Goal: Register for event/course

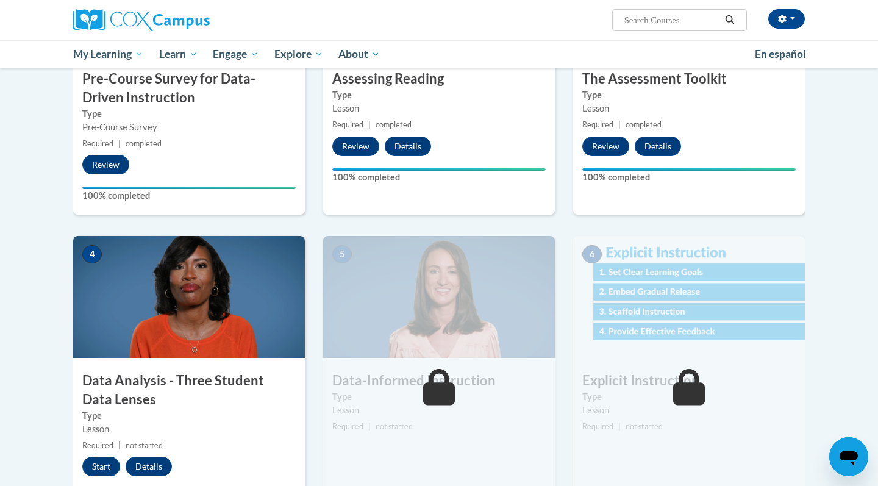
scroll to position [382, 0]
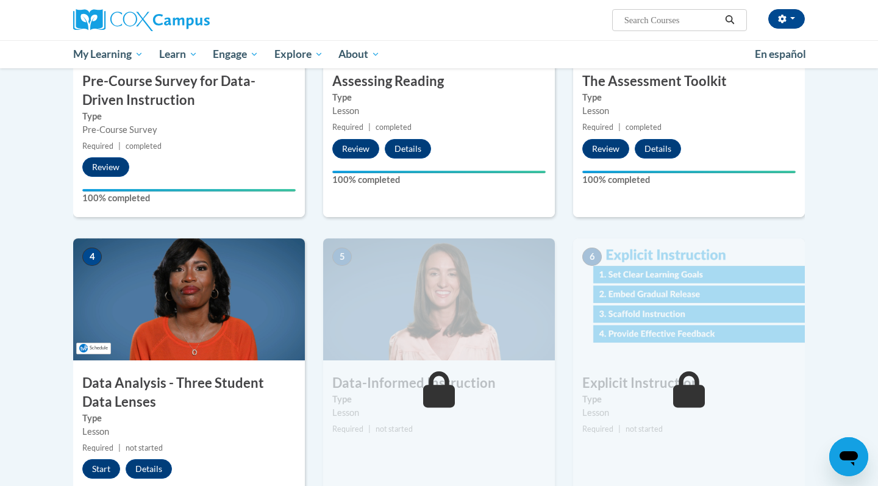
click at [215, 342] on img at bounding box center [189, 299] width 232 height 122
click at [95, 468] on button "Start" at bounding box center [101, 469] width 38 height 20
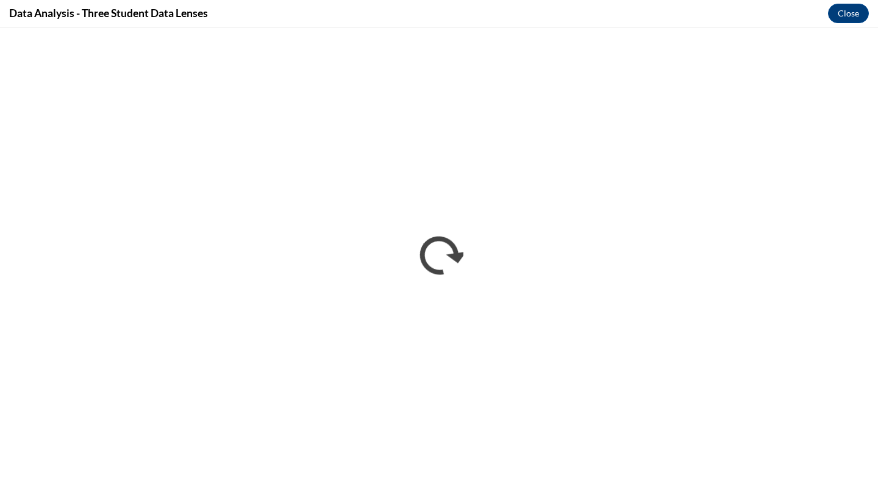
scroll to position [0, 0]
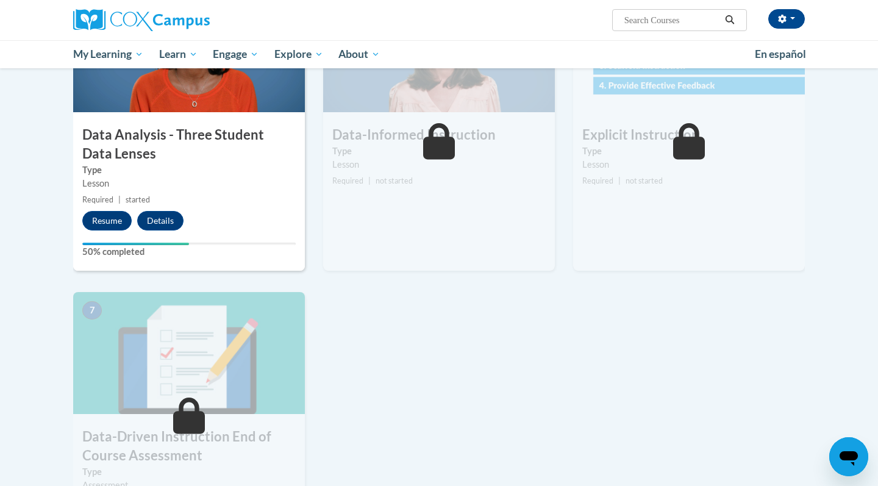
scroll to position [629, 0]
click at [110, 228] on button "Resume" at bounding box center [106, 222] width 49 height 20
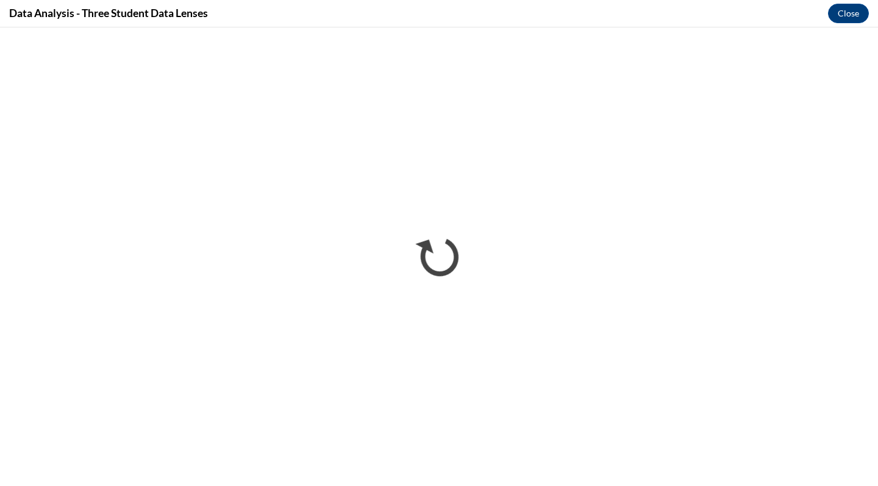
scroll to position [0, 0]
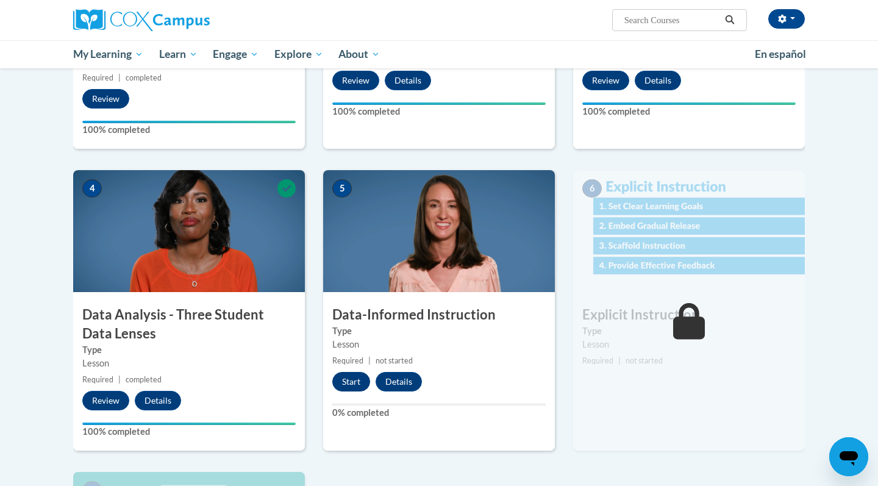
click at [358, 379] on button "Start" at bounding box center [351, 382] width 38 height 20
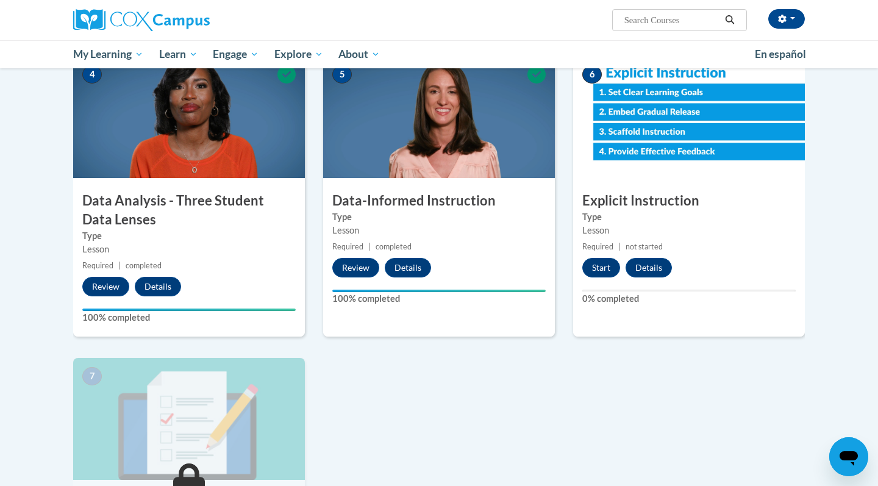
scroll to position [564, 0]
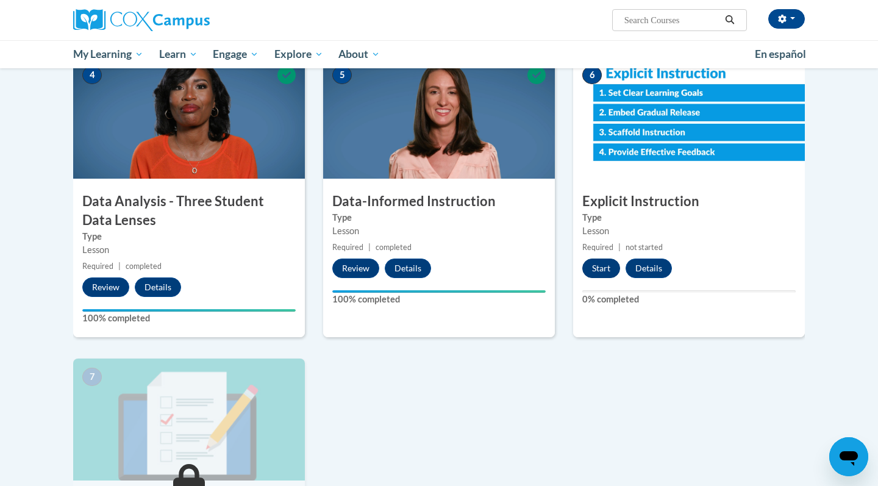
click at [604, 268] on button "Start" at bounding box center [602, 269] width 38 height 20
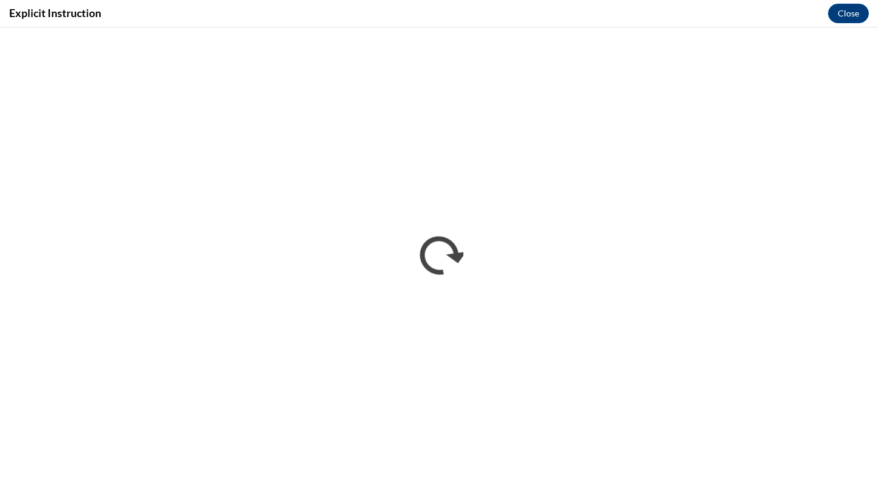
scroll to position [0, 0]
